Goal: Task Accomplishment & Management: Manage account settings

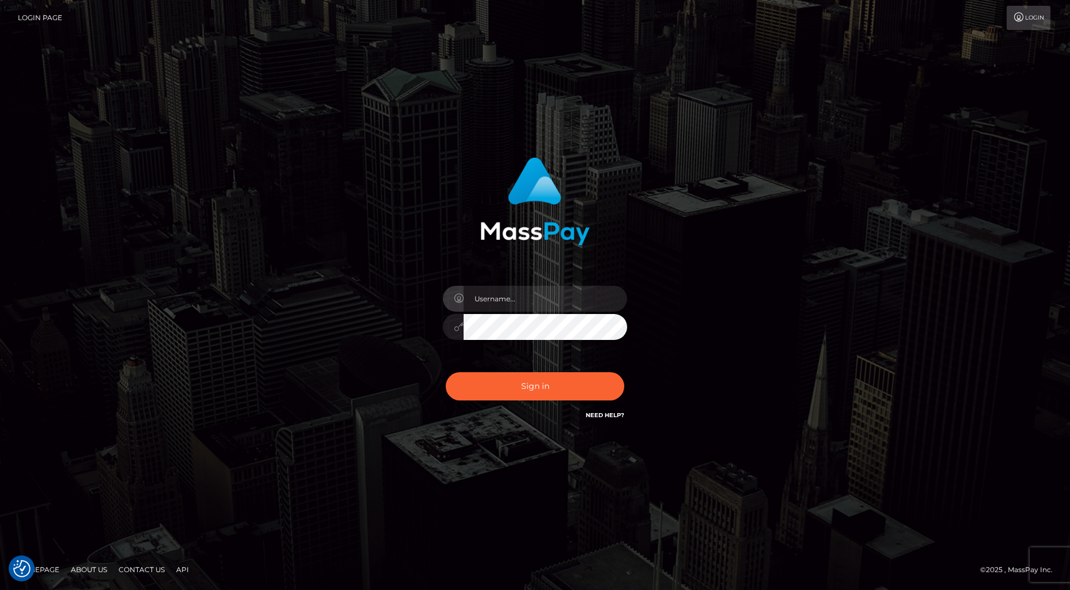
checkbox input "true"
type input "jacka"
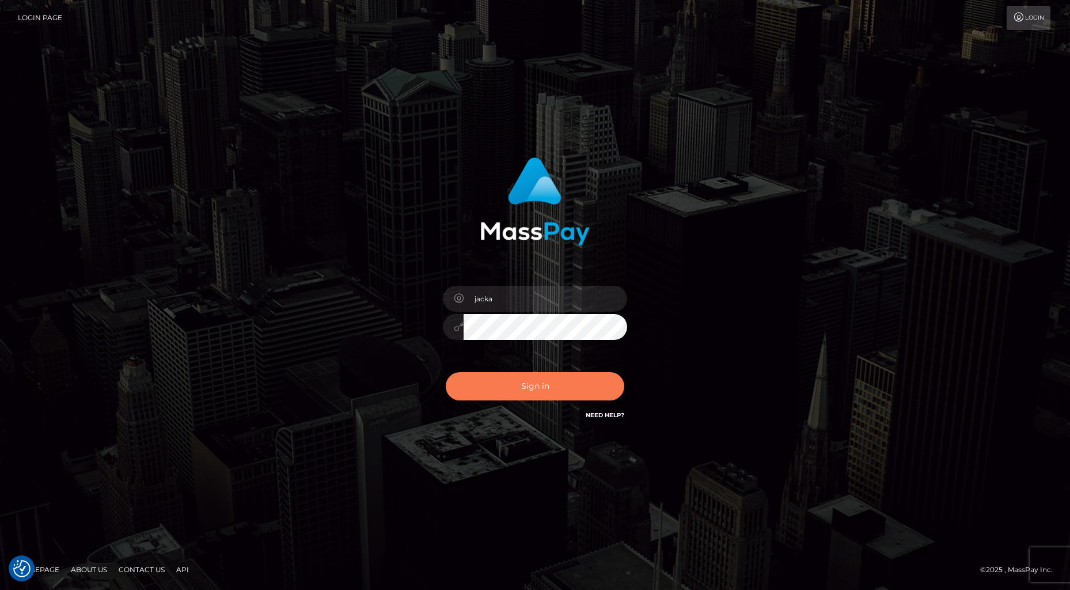
click at [540, 389] on button "Sign in" at bounding box center [535, 386] width 178 height 28
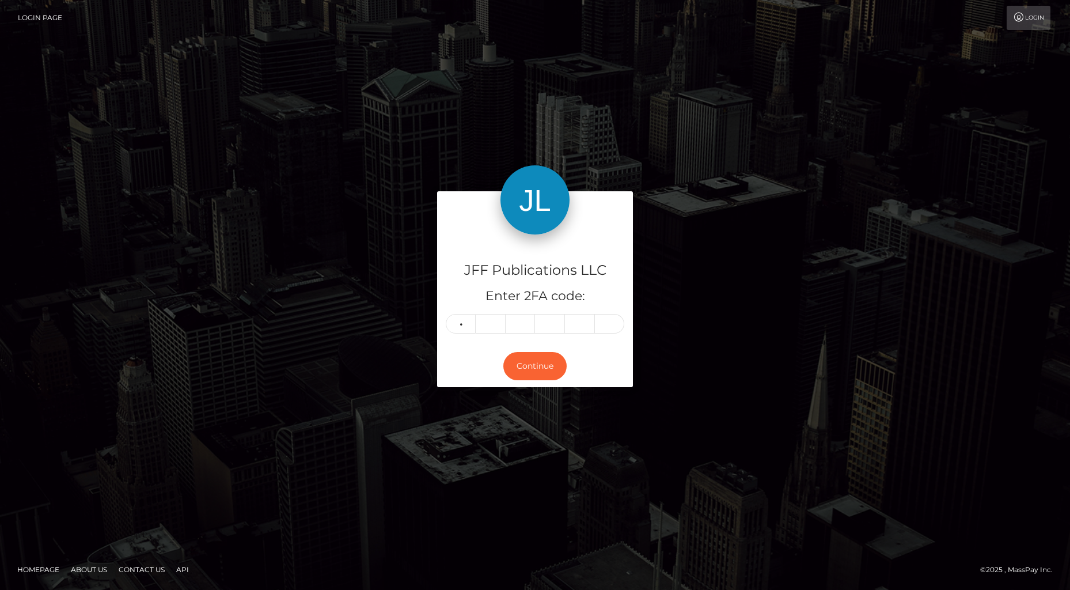
type input "5"
type input "7"
type input "5"
type input "2"
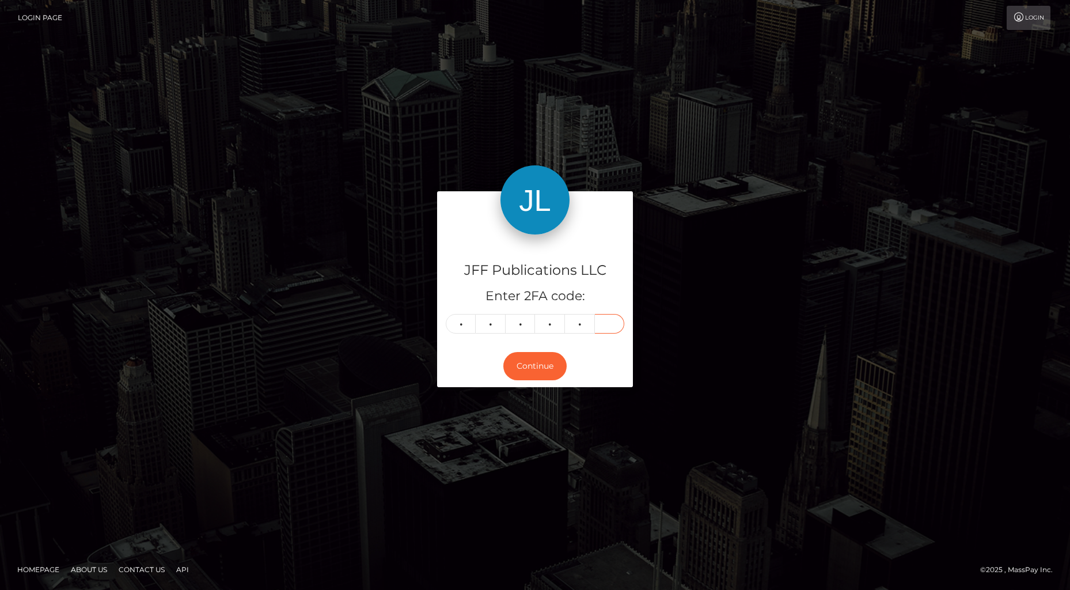
type input "5"
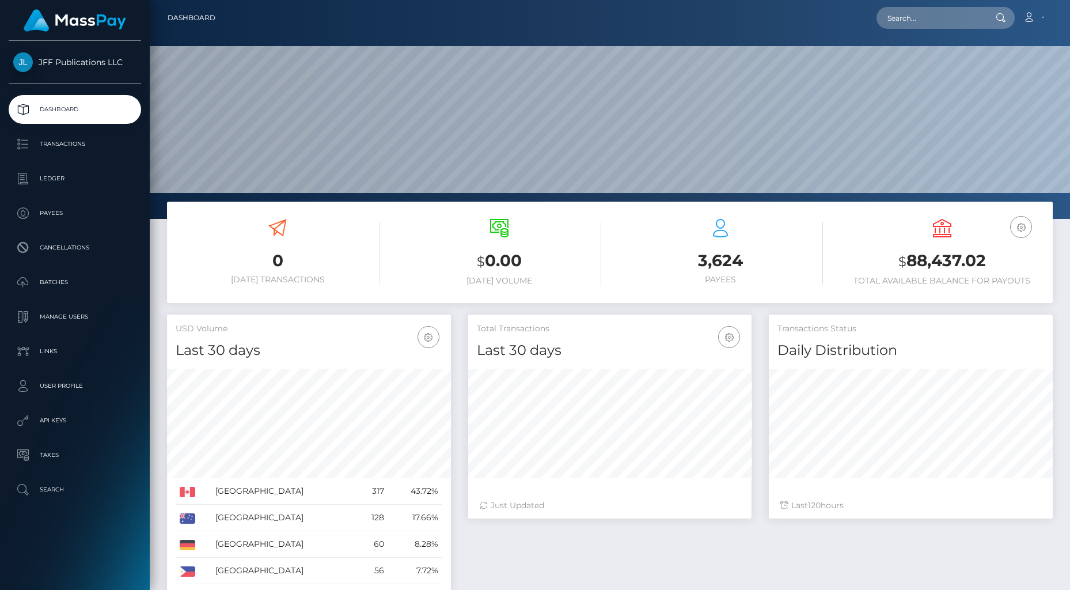
scroll to position [203, 283]
